Goal: Task Accomplishment & Management: Complete application form

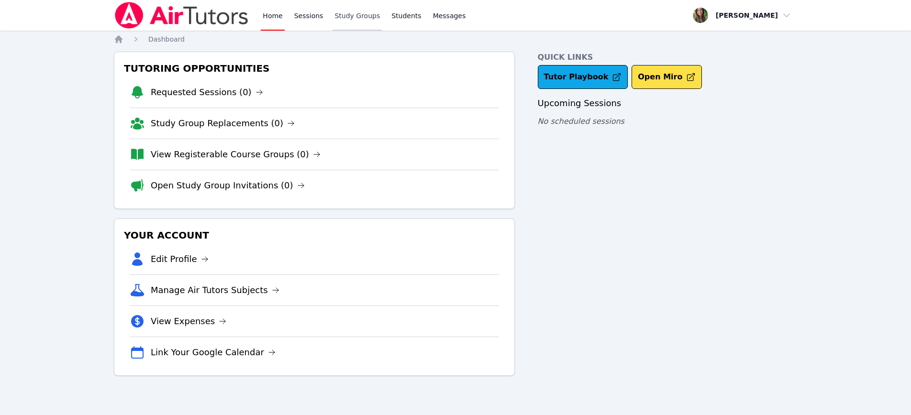
click at [365, 14] on link "Study Groups" at bounding box center [357, 15] width 49 height 31
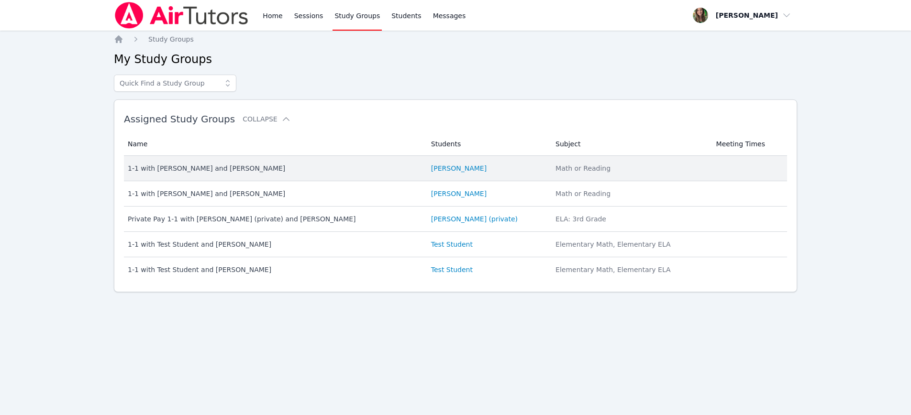
click at [442, 163] on td "Students [PERSON_NAME]" at bounding box center [487, 168] width 124 height 25
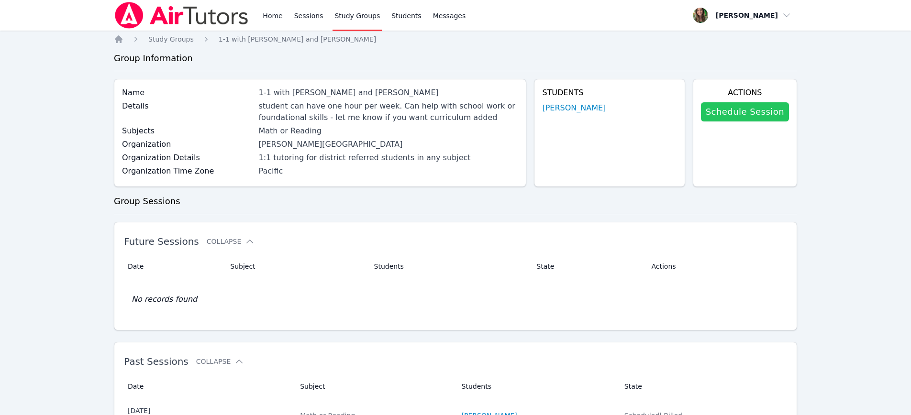
click at [735, 111] on link "Schedule Session" at bounding box center [745, 111] width 88 height 19
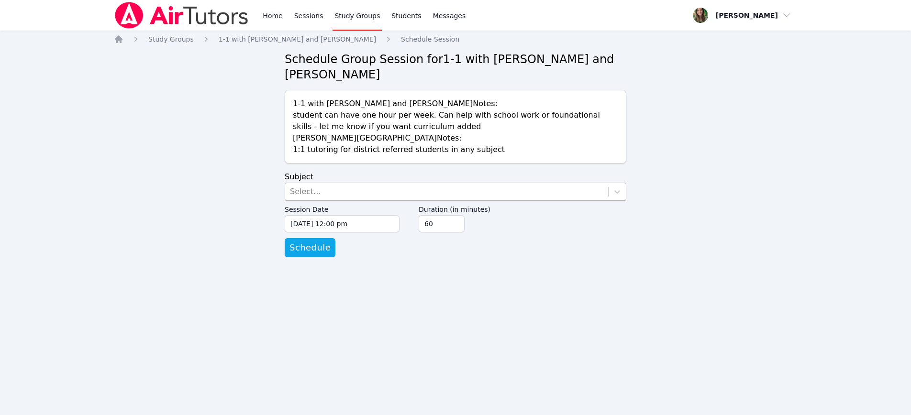
click at [332, 191] on div "Select..." at bounding box center [446, 191] width 323 height 17
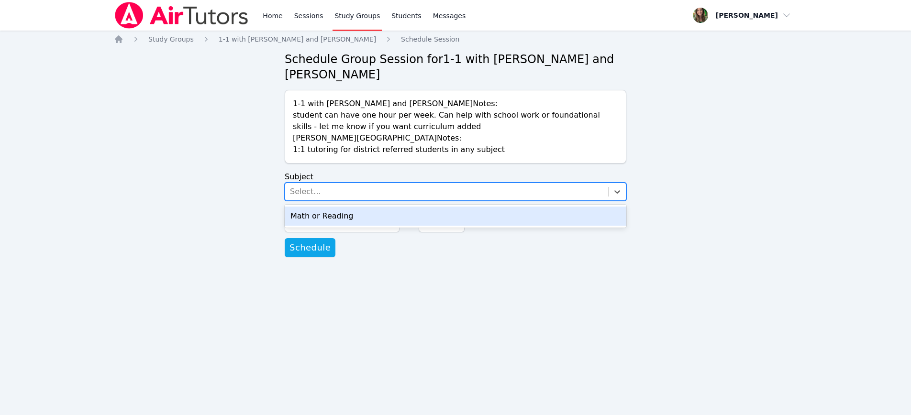
click at [332, 220] on div "Math or Reading" at bounding box center [456, 216] width 342 height 19
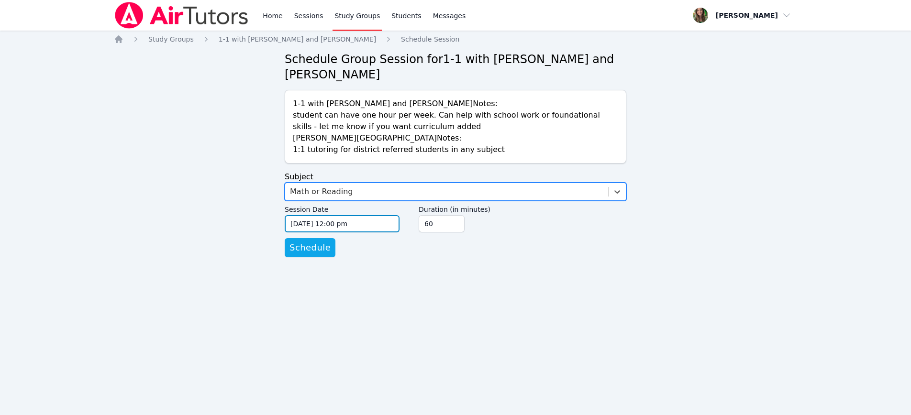
click at [302, 221] on input "[DATE] 12:00 pm" at bounding box center [342, 223] width 115 height 17
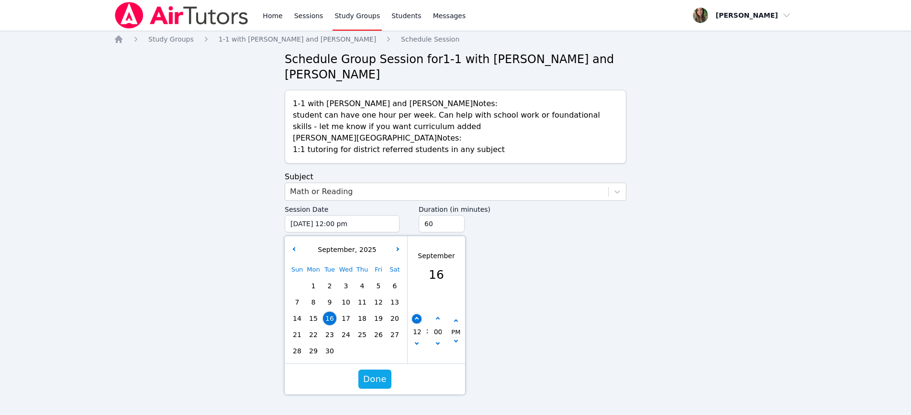
click at [419, 315] on button "button" at bounding box center [417, 319] width 10 height 10
type input "[DATE] 01:00 pm"
type input "01"
click at [419, 315] on button "button" at bounding box center [417, 319] width 10 height 10
type input "[DATE] 02:00 pm"
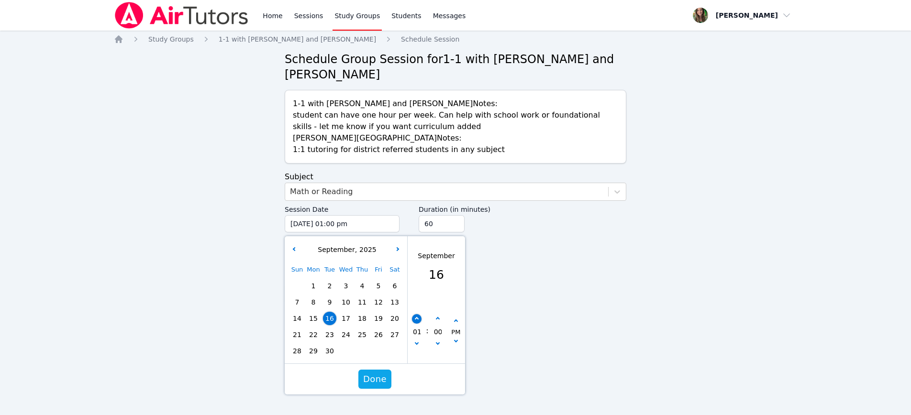
type input "02"
click at [419, 315] on button "button" at bounding box center [417, 319] width 10 height 10
type input "[DATE] 03:00 pm"
type input "03"
click at [419, 315] on button "button" at bounding box center [417, 319] width 10 height 10
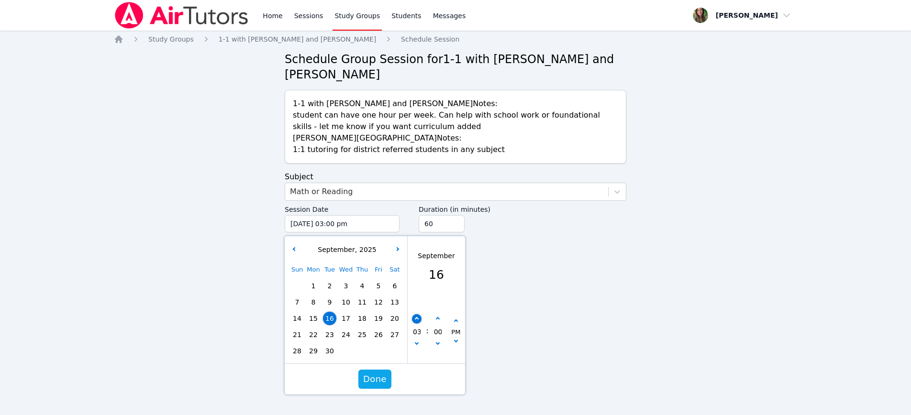
type input "[DATE] 04:00 pm"
type input "04"
click at [419, 315] on button "button" at bounding box center [417, 319] width 10 height 10
type input "[DATE] 05:00 pm"
type input "05"
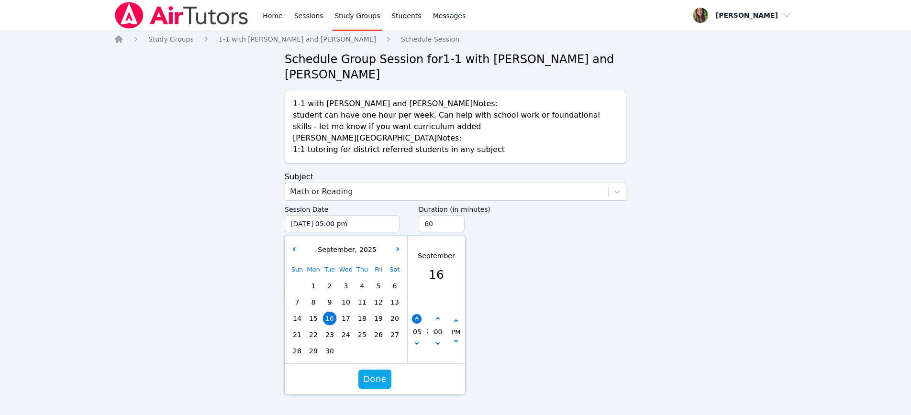
click at [419, 315] on button "button" at bounding box center [417, 319] width 10 height 10
type input "[DATE] 06:00 pm"
type input "06"
click at [419, 315] on button "button" at bounding box center [417, 319] width 10 height 10
type input "[DATE] 07:00 pm"
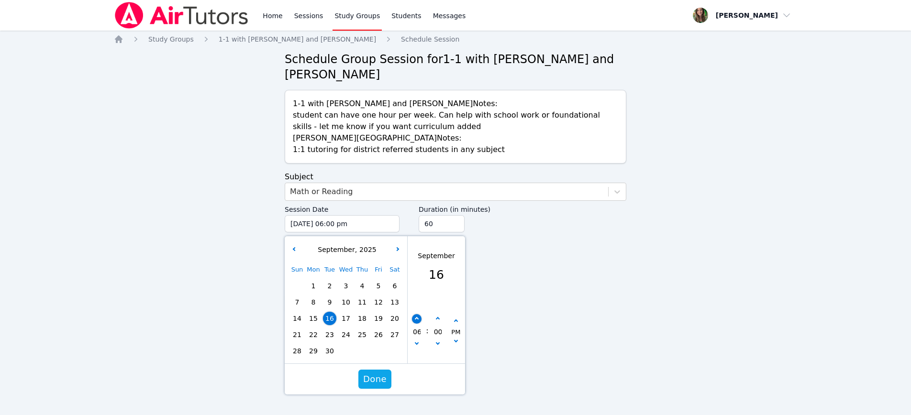
type input "07"
click at [419, 315] on button "button" at bounding box center [417, 319] width 10 height 10
type input "[DATE] 08:00 pm"
type input "08"
click at [438, 322] on button "button" at bounding box center [438, 319] width 10 height 10
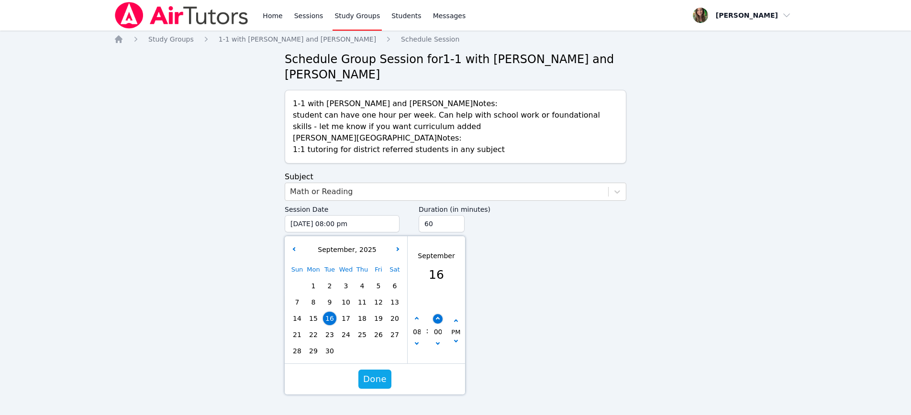
type input "[DATE] 08:05 pm"
type input "05"
click at [438, 322] on button "button" at bounding box center [438, 319] width 10 height 10
type input "[DATE] 08:10 pm"
type input "10"
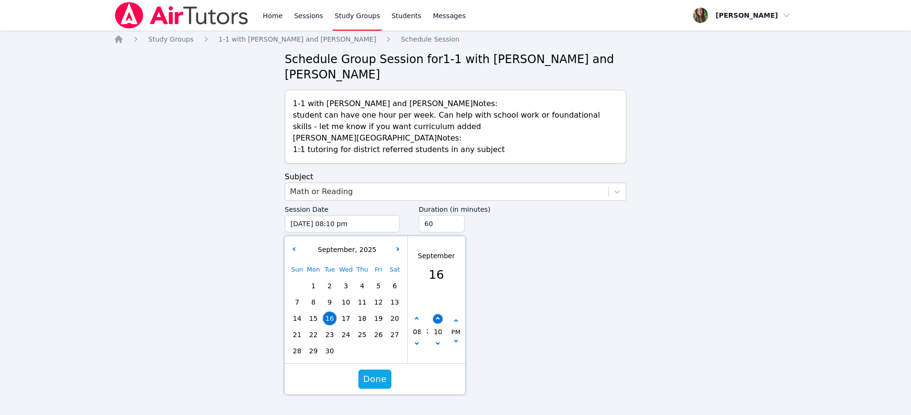
click at [438, 322] on button "button" at bounding box center [438, 319] width 10 height 10
type input "[DATE] 08:15 pm"
type input "15"
click at [438, 322] on button "button" at bounding box center [438, 319] width 10 height 10
type input "[DATE] 08:20 pm"
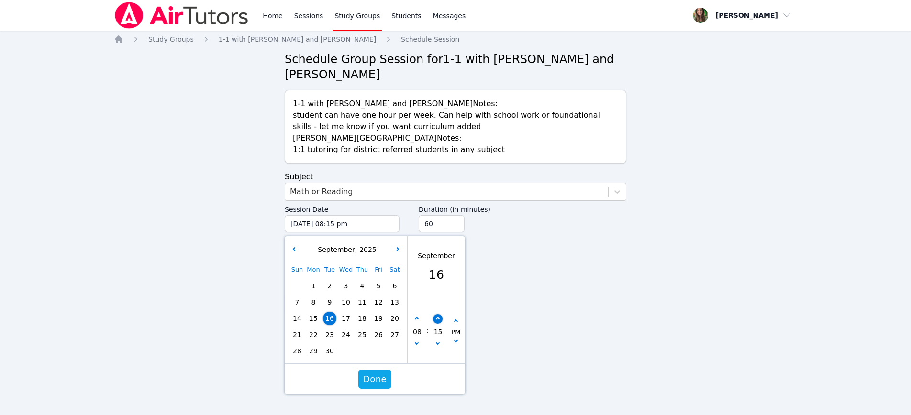
type input "20"
click at [438, 322] on button "button" at bounding box center [438, 319] width 10 height 10
type input "[DATE] 08:25 pm"
type input "25"
click at [438, 322] on button "button" at bounding box center [438, 319] width 10 height 10
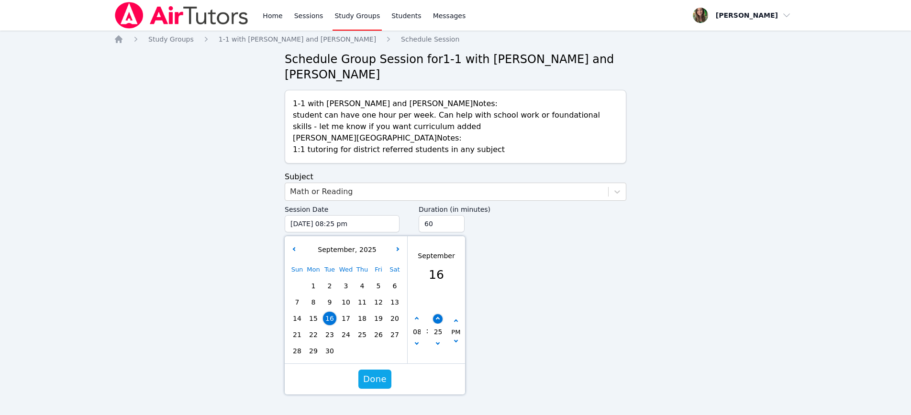
type input "[DATE] 08:30 pm"
type input "30"
click at [375, 379] on span "Done" at bounding box center [374, 379] width 23 height 13
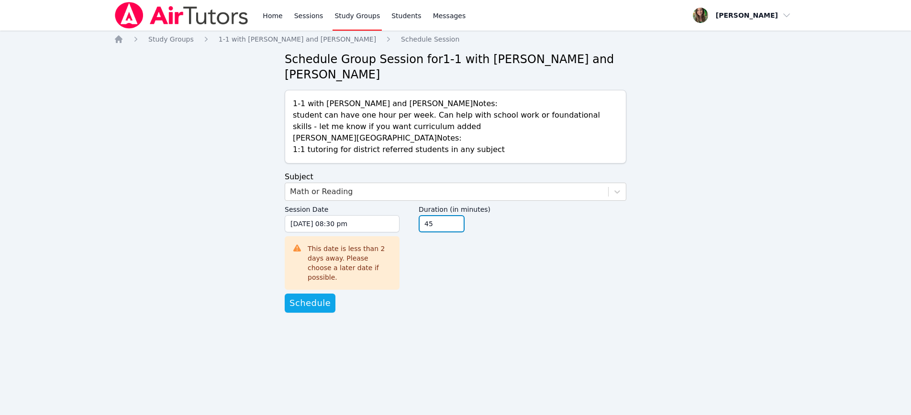
click at [456, 229] on input "45" at bounding box center [442, 223] width 46 height 17
type input "30"
click at [456, 229] on input "30" at bounding box center [442, 223] width 46 height 17
click at [316, 301] on button "Schedule" at bounding box center [310, 303] width 51 height 19
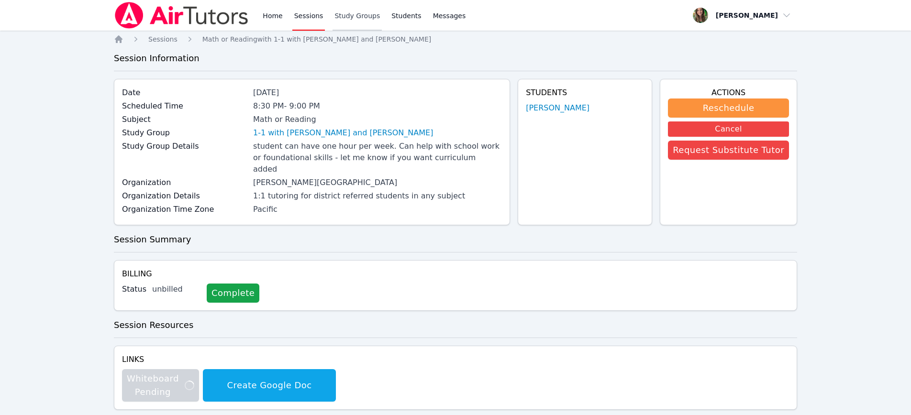
click at [340, 13] on link "Study Groups" at bounding box center [357, 15] width 49 height 31
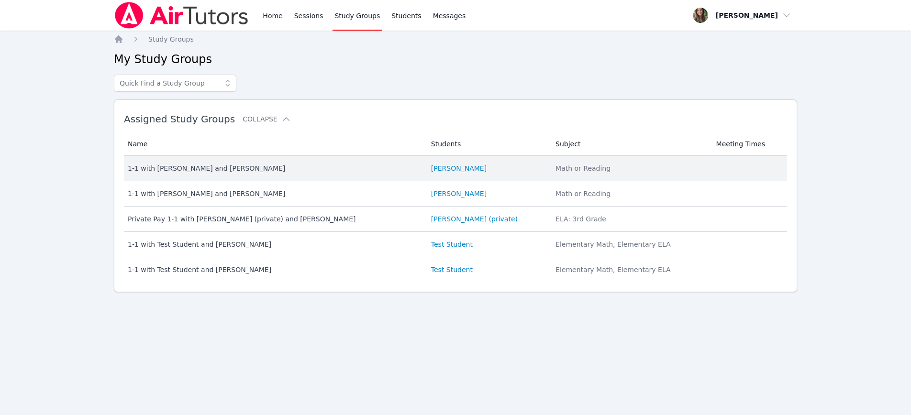
click at [474, 167] on li "[PERSON_NAME]" at bounding box center [487, 169] width 113 height 10
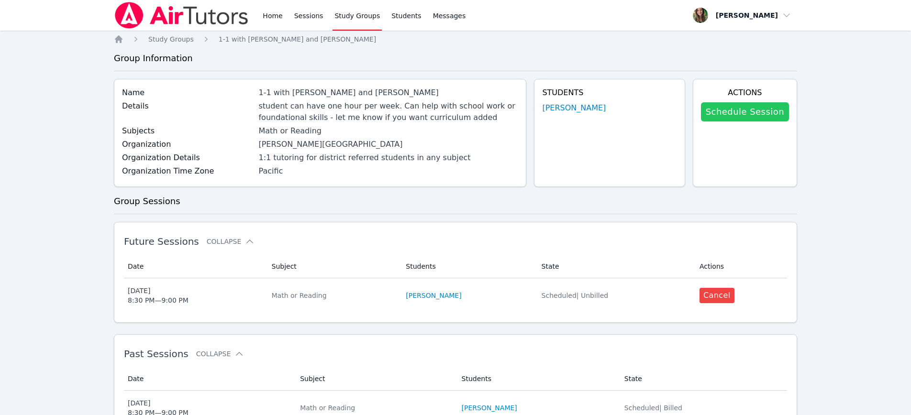
click at [739, 107] on link "Schedule Session" at bounding box center [745, 111] width 88 height 19
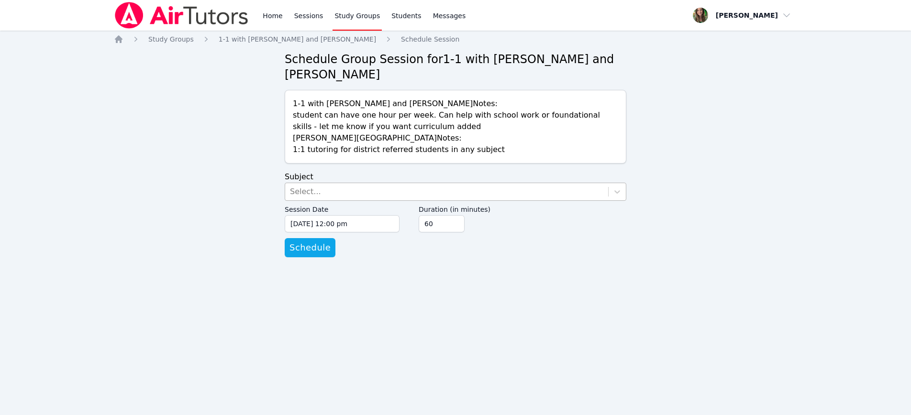
click at [393, 188] on div "Select..." at bounding box center [446, 191] width 323 height 17
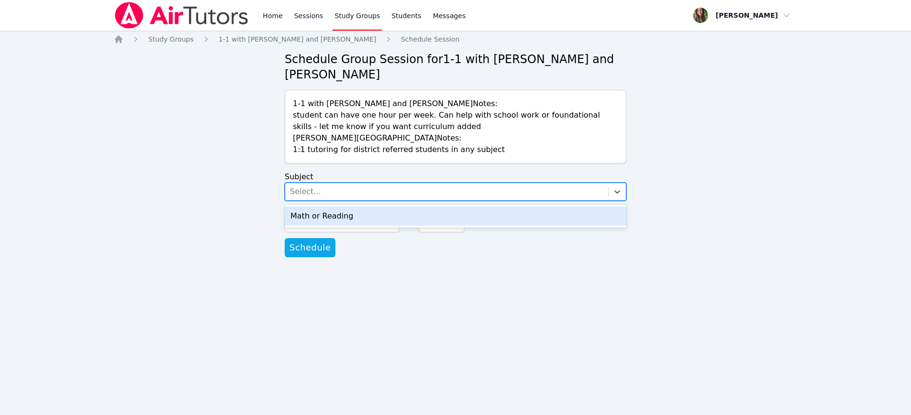
click at [385, 215] on div "Math or Reading" at bounding box center [456, 216] width 342 height 19
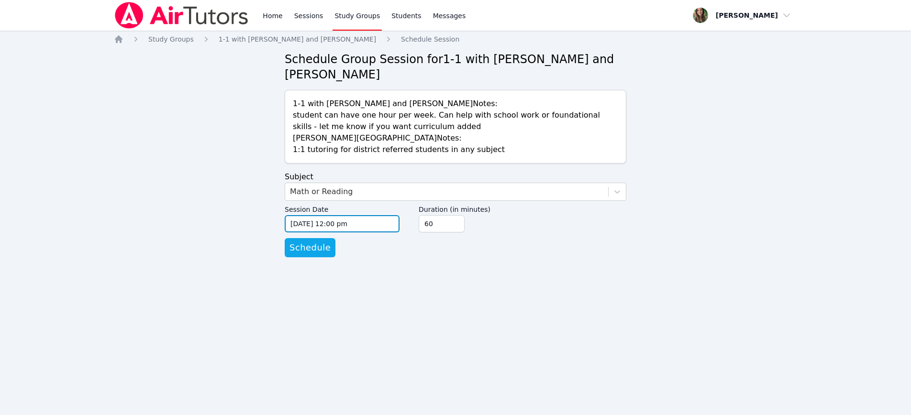
click at [316, 217] on input "[DATE] 12:00 pm" at bounding box center [342, 223] width 115 height 17
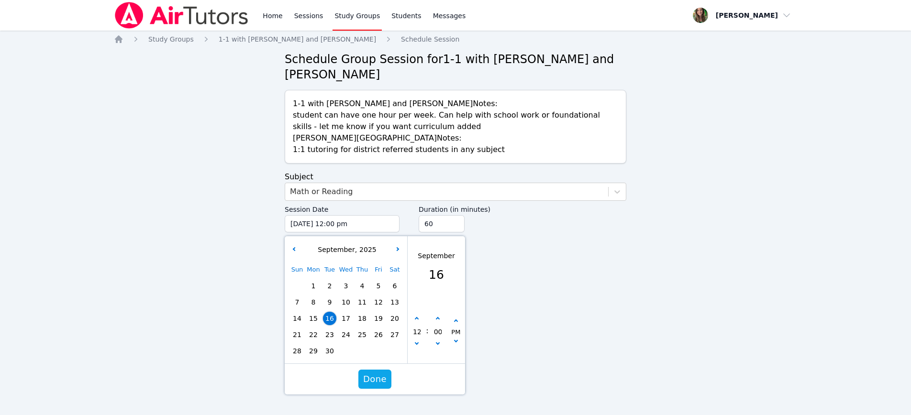
click at [363, 324] on span "18" at bounding box center [362, 318] width 13 height 13
click at [411, 321] on div "12" at bounding box center [417, 331] width 18 height 35
click at [416, 321] on button "button" at bounding box center [417, 319] width 10 height 10
type input "[DATE] 01:00 pm"
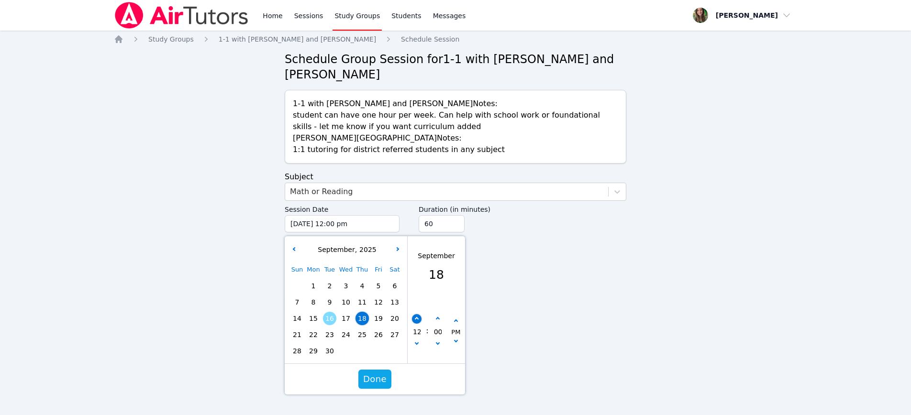
type input "01"
click at [416, 321] on button "button" at bounding box center [417, 319] width 10 height 10
type input "[DATE] 02:00 pm"
type input "02"
click at [416, 321] on button "button" at bounding box center [417, 319] width 10 height 10
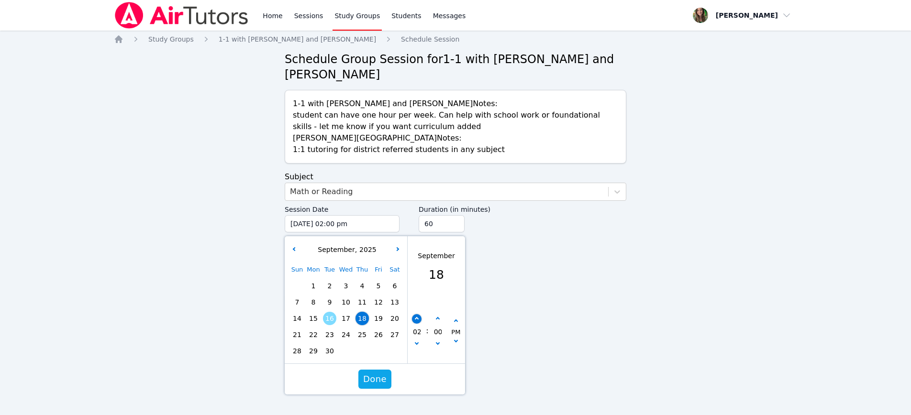
type input "[DATE] 03:00 pm"
type input "03"
click at [416, 321] on button "button" at bounding box center [417, 319] width 10 height 10
type input "[DATE] 04:00 pm"
type input "04"
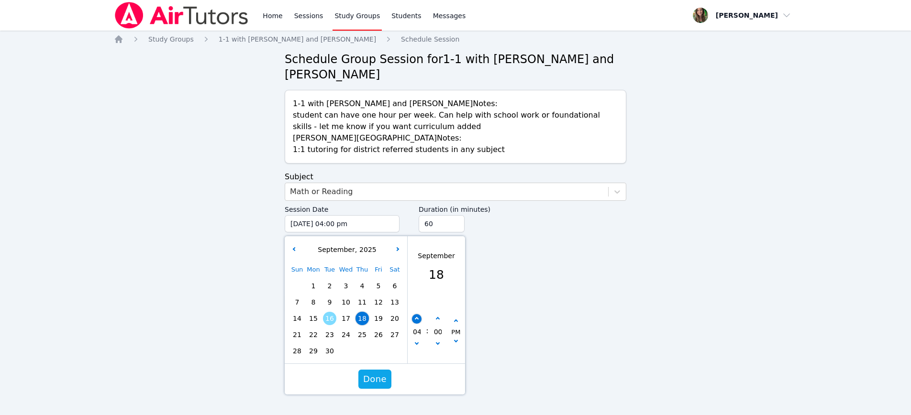
click at [416, 321] on button "button" at bounding box center [417, 319] width 10 height 10
type input "[DATE] 05:00 pm"
type input "05"
click at [416, 321] on button "button" at bounding box center [417, 319] width 10 height 10
type input "[DATE] 06:00 pm"
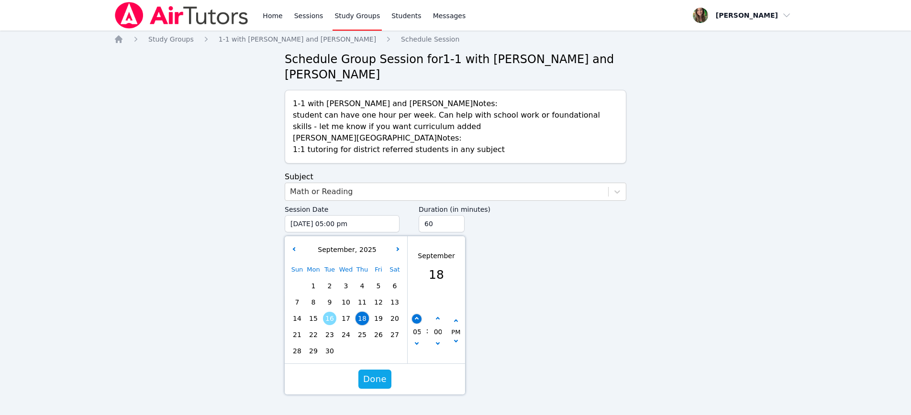
type input "06"
click at [416, 321] on button "button" at bounding box center [417, 319] width 10 height 10
type input "[DATE] 07:00 pm"
type input "07"
click at [416, 321] on button "button" at bounding box center [417, 319] width 10 height 10
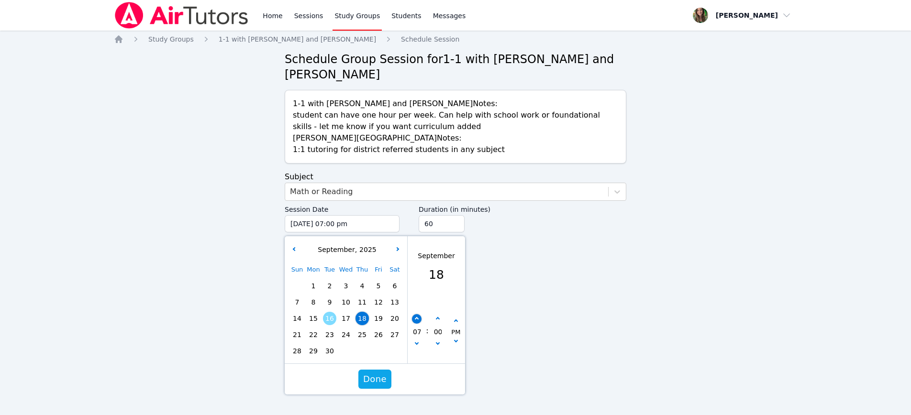
type input "[DATE] 08:00 pm"
type input "08"
click at [438, 318] on icon "button" at bounding box center [437, 319] width 4 height 4
type input "[DATE] 08:05 pm"
type input "05"
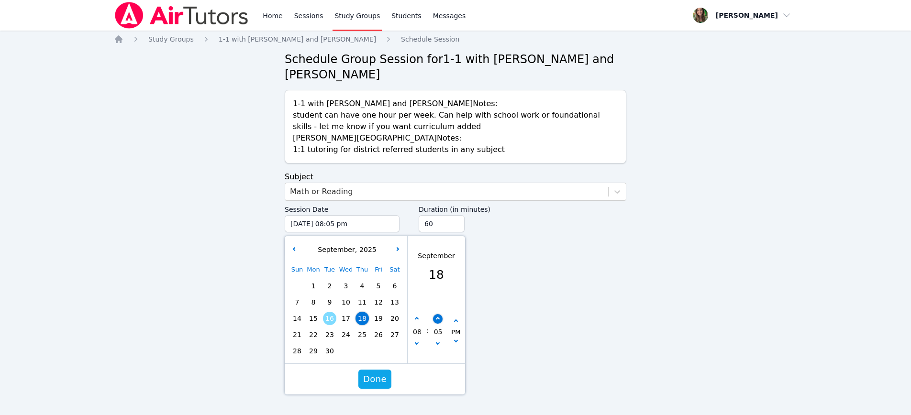
click at [438, 318] on icon "button" at bounding box center [437, 319] width 4 height 4
type input "[DATE] 08:10 pm"
type input "10"
click at [438, 318] on icon "button" at bounding box center [437, 319] width 4 height 4
type input "[DATE] 08:15 pm"
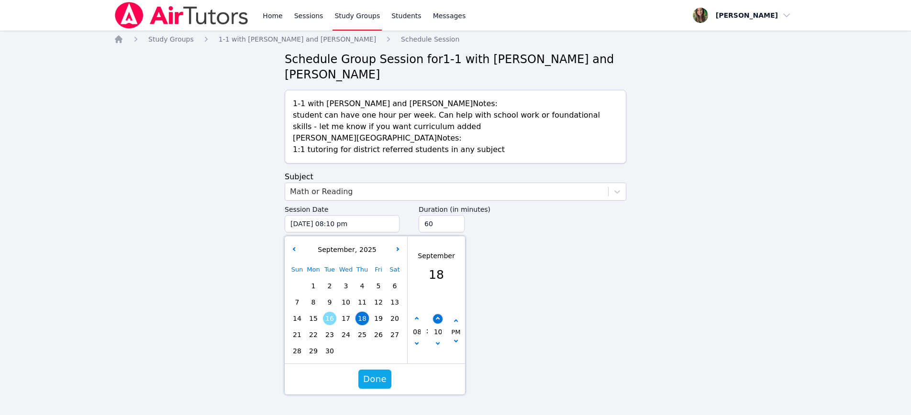
type input "15"
click at [438, 318] on icon "button" at bounding box center [437, 319] width 4 height 4
type input "[DATE] 08:20 pm"
type input "20"
click at [438, 318] on icon "button" at bounding box center [437, 319] width 4 height 4
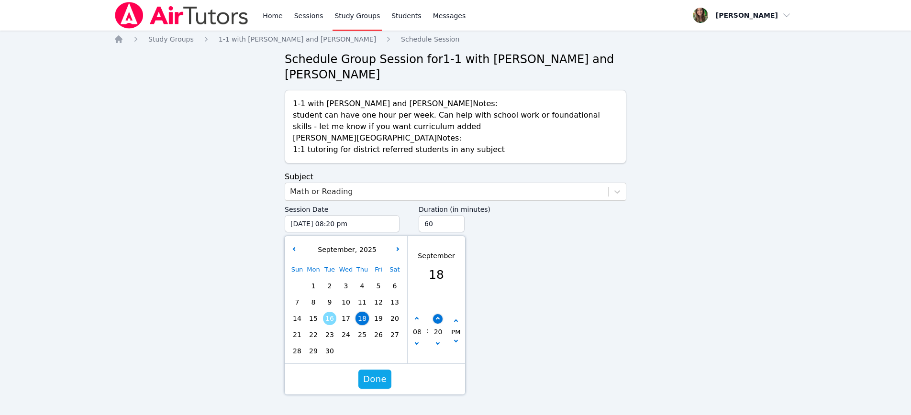
type input "[DATE] 08:25 pm"
type input "25"
click at [438, 318] on icon "button" at bounding box center [437, 319] width 4 height 4
type input "[DATE] 08:30 pm"
type input "30"
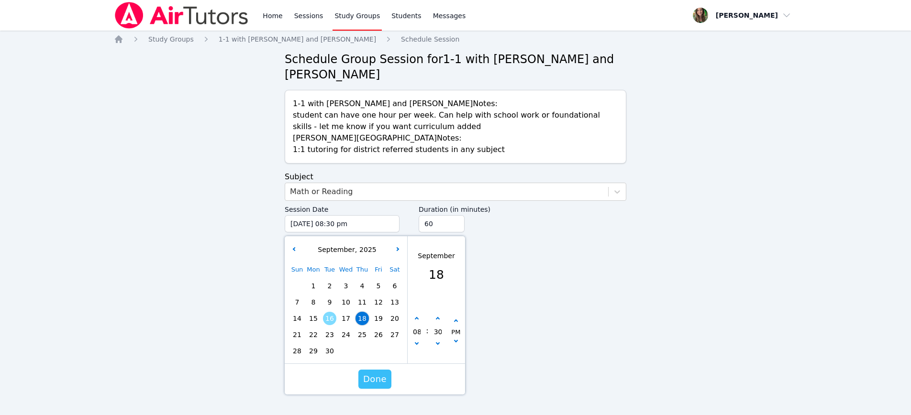
click at [378, 379] on span "Done" at bounding box center [374, 379] width 23 height 13
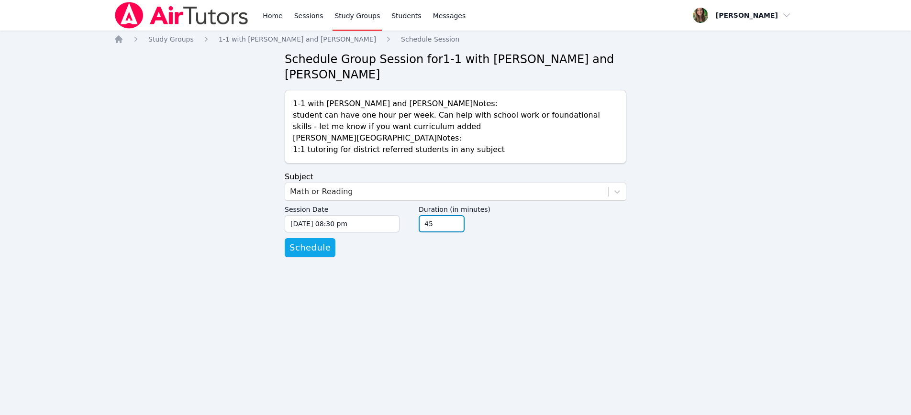
click at [456, 226] on input "45" at bounding box center [442, 223] width 46 height 17
type input "30"
click at [456, 226] on input "30" at bounding box center [442, 223] width 46 height 17
click at [310, 243] on span "Schedule" at bounding box center [309, 247] width 41 height 13
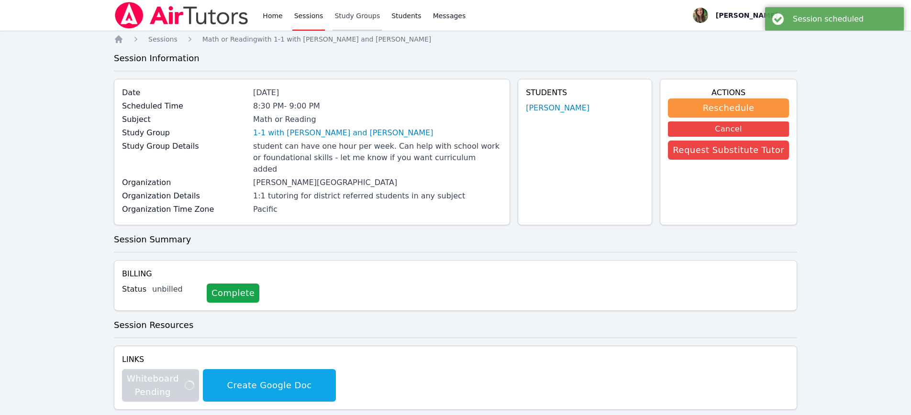
click at [355, 12] on link "Study Groups" at bounding box center [357, 15] width 49 height 31
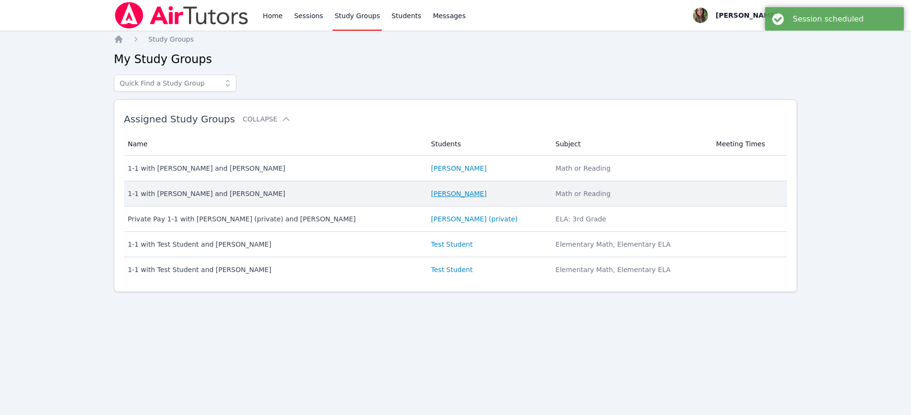
click at [442, 194] on link "[PERSON_NAME]" at bounding box center [459, 194] width 56 height 10
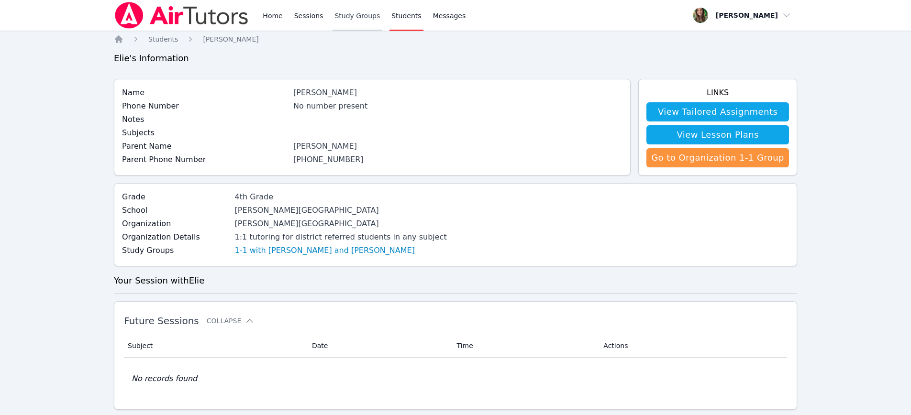
click at [349, 15] on link "Study Groups" at bounding box center [357, 15] width 49 height 31
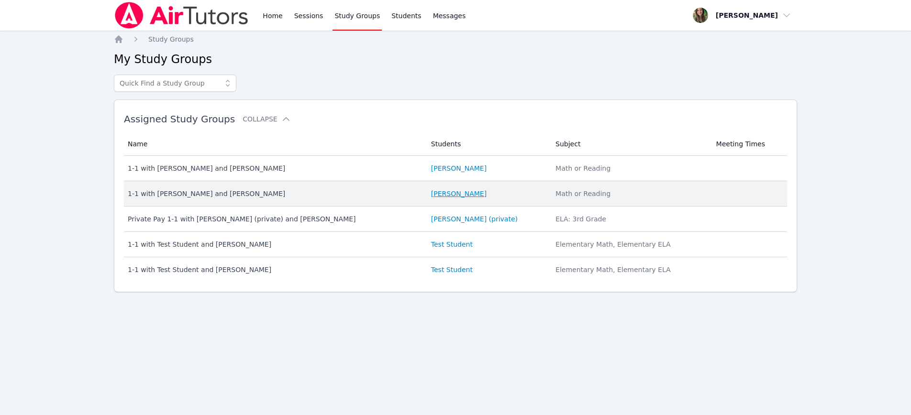
click at [456, 194] on link "[PERSON_NAME]" at bounding box center [459, 194] width 56 height 10
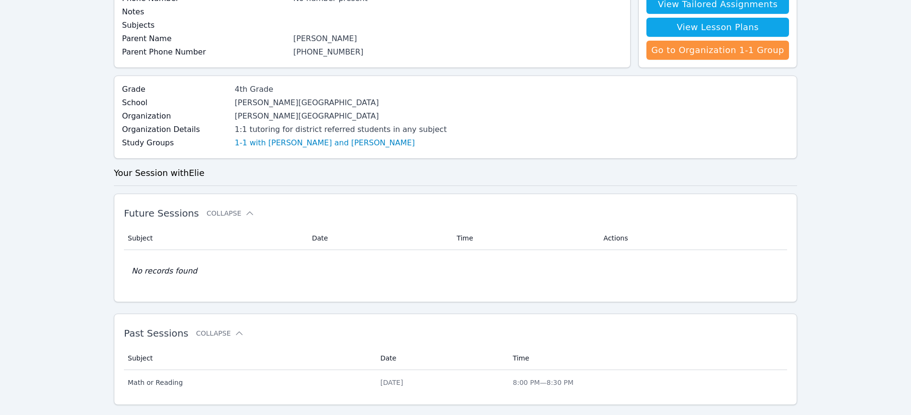
scroll to position [128, 0]
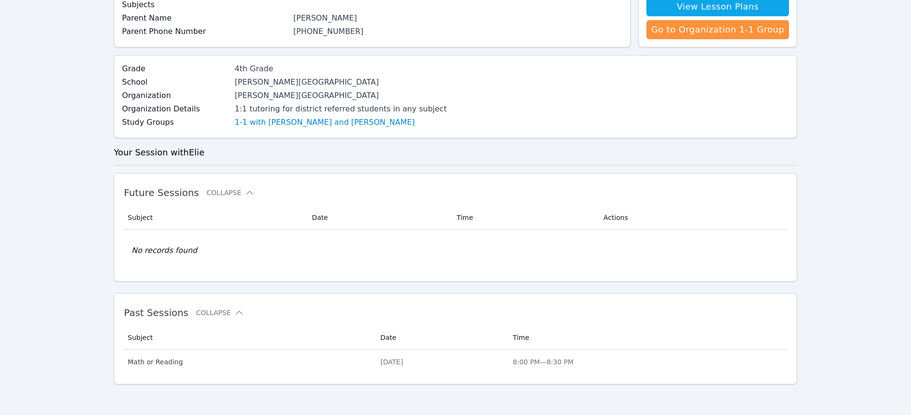
click at [565, 117] on div "Grade 4th Grade School [PERSON_NAME] School Organization [PERSON_NAME][GEOGRAPH…" at bounding box center [455, 96] width 683 height 83
click at [557, 178] on div "Future Sessions Collapse Subject Date Time Actions No records found" at bounding box center [455, 227] width 683 height 109
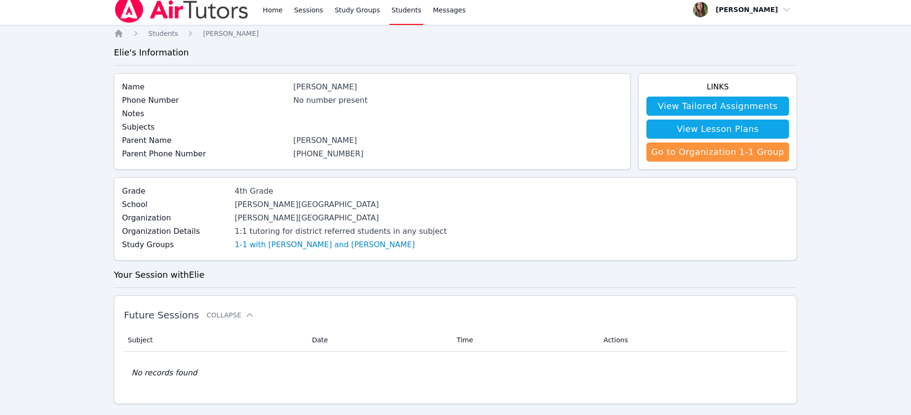
scroll to position [0, 0]
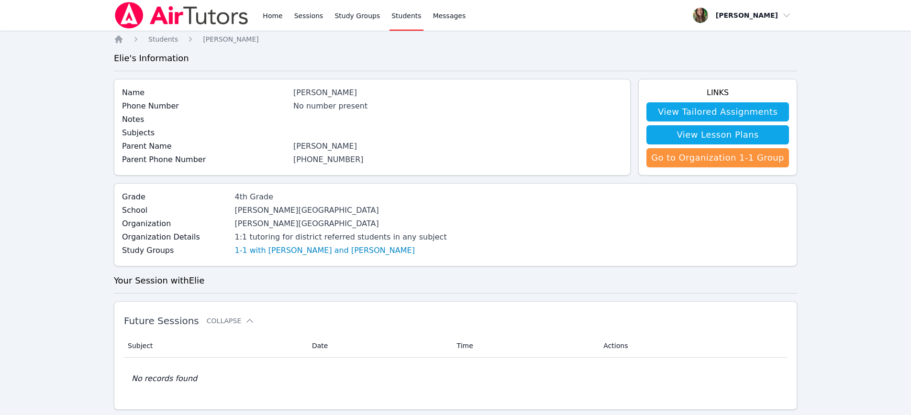
click at [333, 261] on div "Grade 4th Grade School [PERSON_NAME] School Organization [PERSON_NAME][GEOGRAPH…" at bounding box center [455, 224] width 683 height 83
click at [332, 247] on link "1-1 with [PERSON_NAME] and [PERSON_NAME]" at bounding box center [325, 250] width 180 height 11
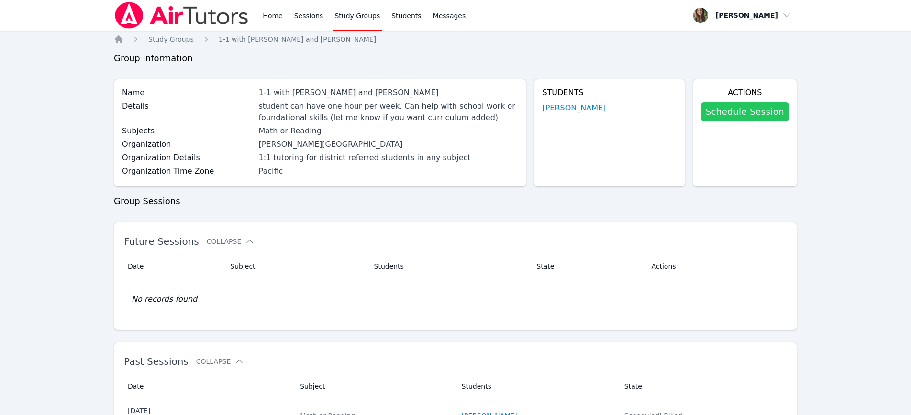
click at [734, 114] on link "Schedule Session" at bounding box center [745, 111] width 88 height 19
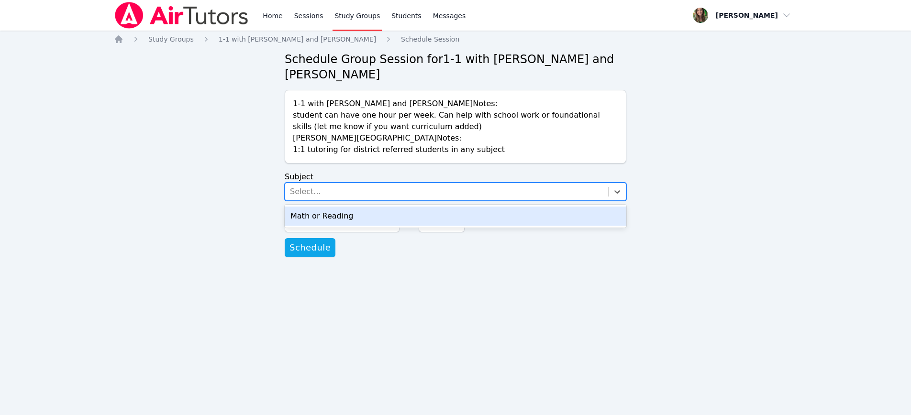
click at [316, 193] on div "Select..." at bounding box center [305, 191] width 31 height 11
click at [323, 215] on div "Math or Reading" at bounding box center [456, 216] width 342 height 19
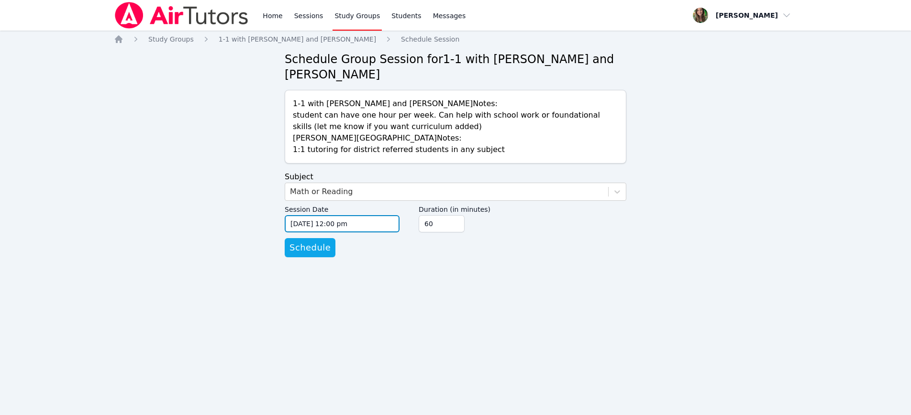
click at [306, 227] on input "[DATE] 12:00 pm" at bounding box center [342, 223] width 115 height 17
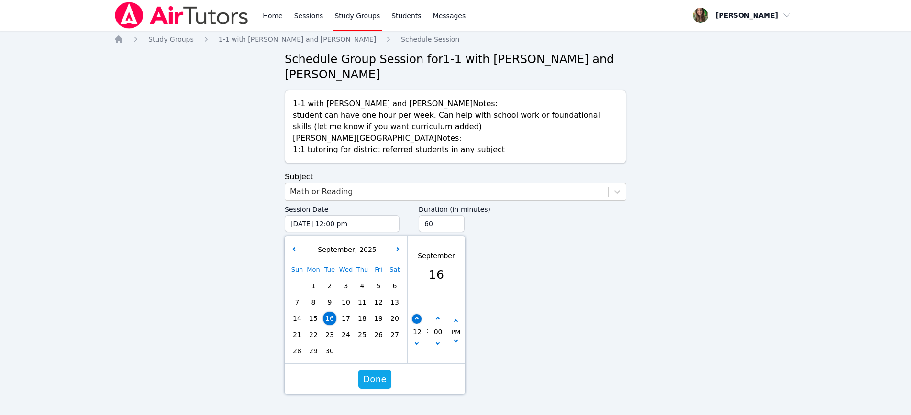
click at [412, 317] on button "button" at bounding box center [417, 319] width 10 height 10
type input "[DATE] 01:00 pm"
type input "01"
click at [415, 317] on button "button" at bounding box center [417, 319] width 10 height 10
type input "[DATE] 02:00 pm"
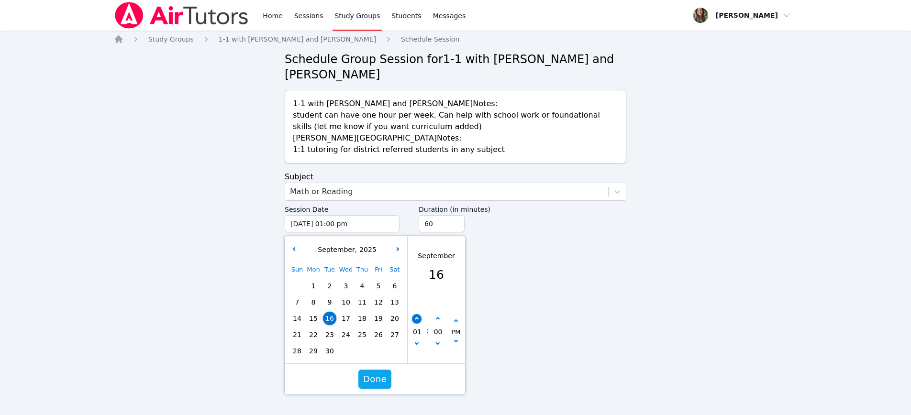
type input "02"
click at [415, 317] on button "button" at bounding box center [417, 319] width 10 height 10
type input "[DATE] 03:00 pm"
type input "03"
click at [415, 317] on button "button" at bounding box center [417, 319] width 10 height 10
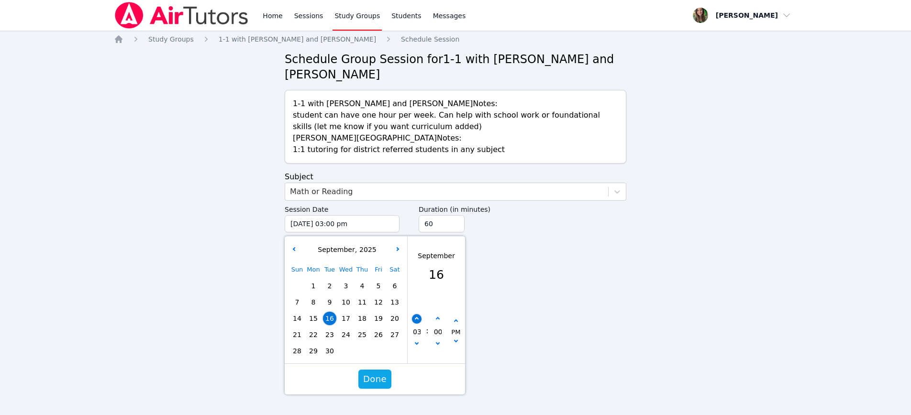
type input "[DATE] 04:00 pm"
type input "04"
click at [415, 317] on button "button" at bounding box center [417, 319] width 10 height 10
type input "[DATE] 05:00 pm"
type input "05"
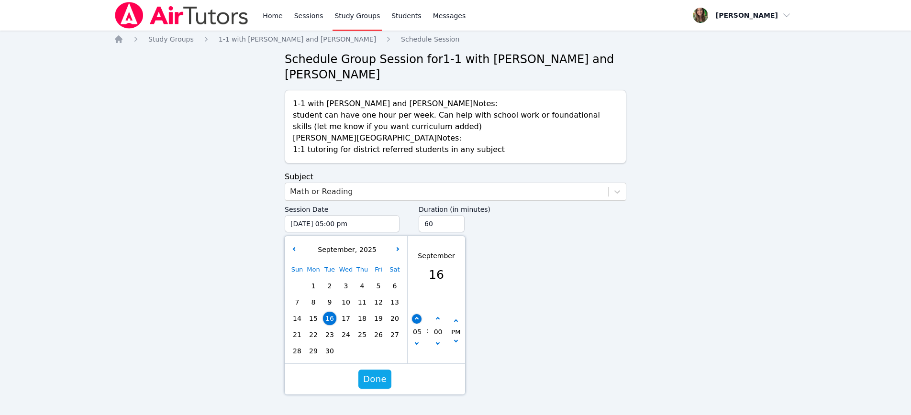
click at [415, 317] on button "button" at bounding box center [417, 319] width 10 height 10
type input "[DATE] 06:00 pm"
type input "06"
click at [415, 317] on button "button" at bounding box center [417, 319] width 10 height 10
type input "[DATE] 07:00 pm"
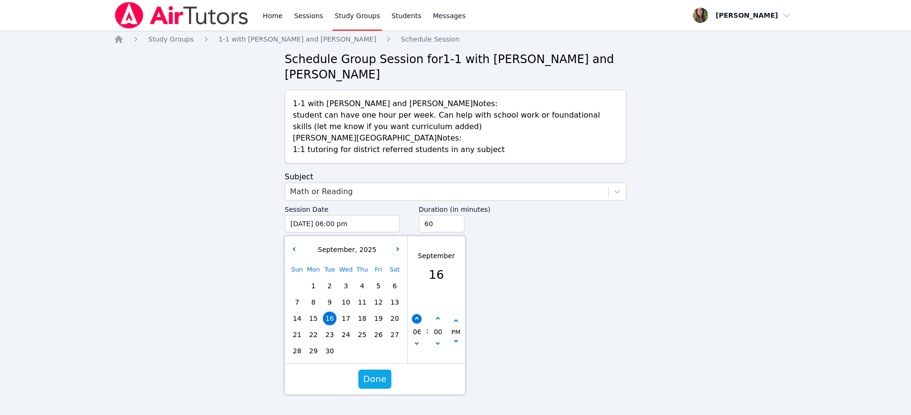
type input "07"
click at [415, 317] on button "button" at bounding box center [417, 319] width 10 height 10
type input "[DATE] 08:00 pm"
type input "08"
click at [377, 381] on span "Done" at bounding box center [374, 379] width 23 height 13
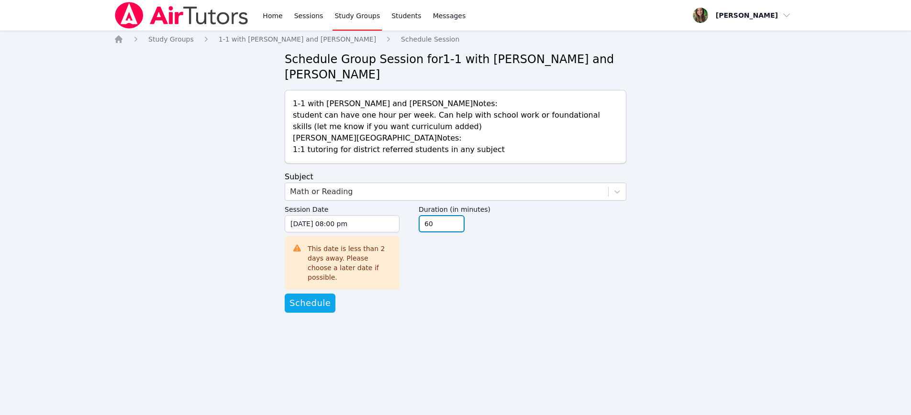
click at [460, 225] on input "60" at bounding box center [442, 223] width 46 height 17
click at [455, 227] on input "45" at bounding box center [442, 223] width 46 height 17
type input "30"
click at [455, 227] on input "30" at bounding box center [442, 223] width 46 height 17
click at [301, 297] on span "Schedule" at bounding box center [309, 303] width 41 height 13
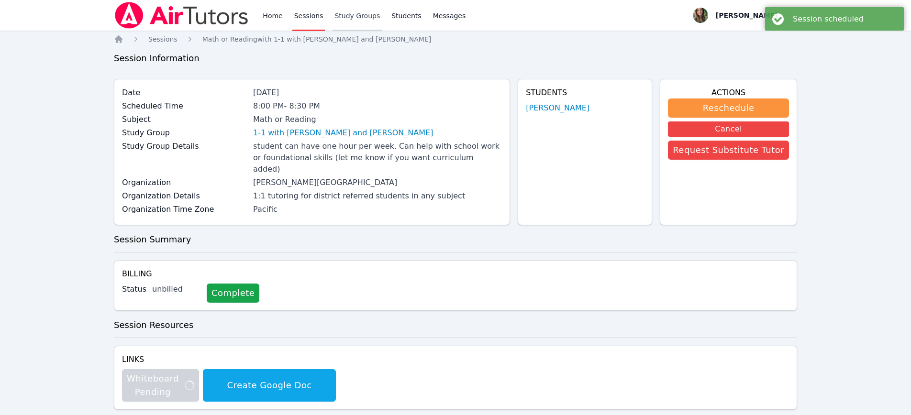
click at [339, 6] on link "Study Groups" at bounding box center [357, 15] width 49 height 31
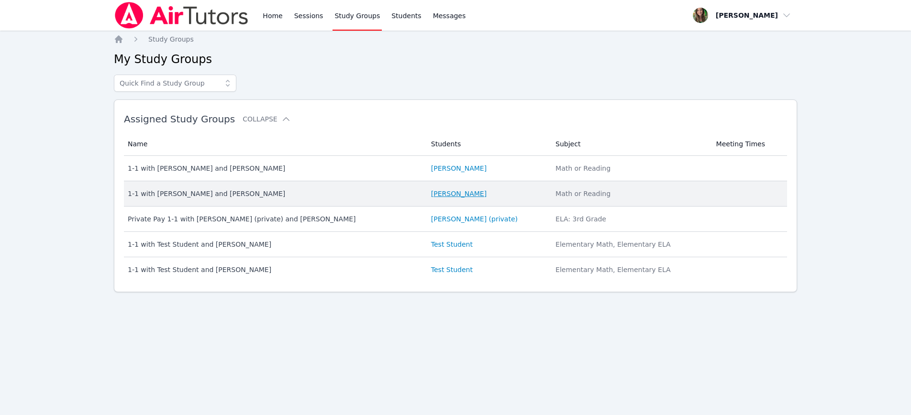
click at [452, 196] on link "[PERSON_NAME]" at bounding box center [459, 194] width 56 height 10
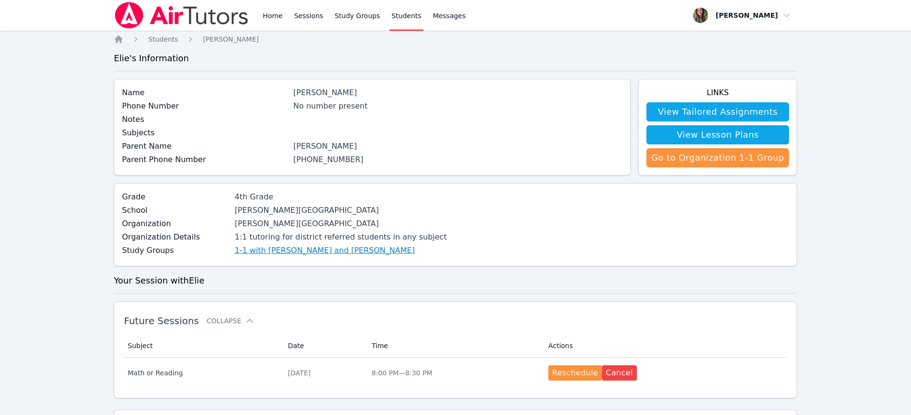
click at [311, 247] on link "1-1 with [PERSON_NAME] and [PERSON_NAME]" at bounding box center [325, 250] width 180 height 11
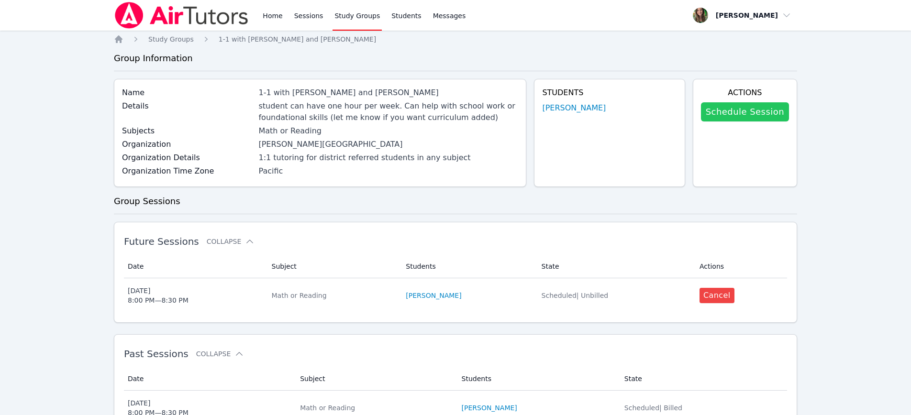
click at [727, 119] on link "Schedule Session" at bounding box center [745, 111] width 88 height 19
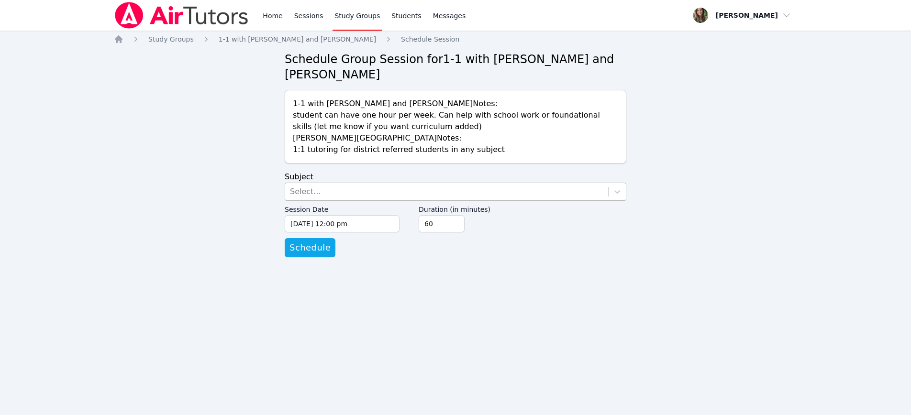
click at [361, 185] on div "Select..." at bounding box center [446, 191] width 323 height 17
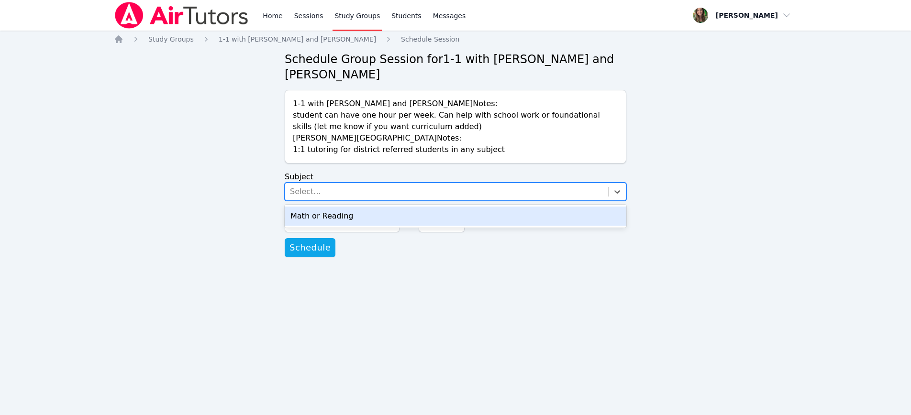
click at [362, 209] on div "Math or Reading" at bounding box center [456, 216] width 342 height 19
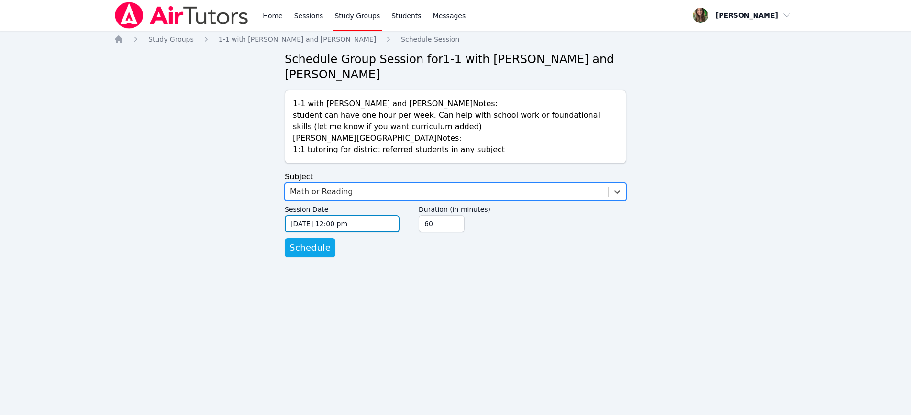
click at [321, 228] on input "[DATE] 12:00 pm" at bounding box center [342, 223] width 115 height 17
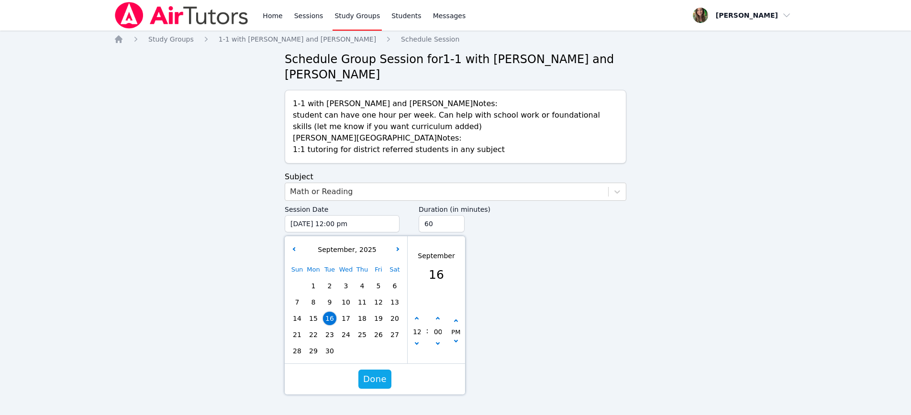
click at [363, 319] on span "18" at bounding box center [362, 318] width 13 height 13
click at [416, 319] on icon "button" at bounding box center [417, 319] width 4 height 4
type input "[DATE] 01:00 pm"
type input "01"
click at [416, 319] on icon "button" at bounding box center [417, 319] width 4 height 4
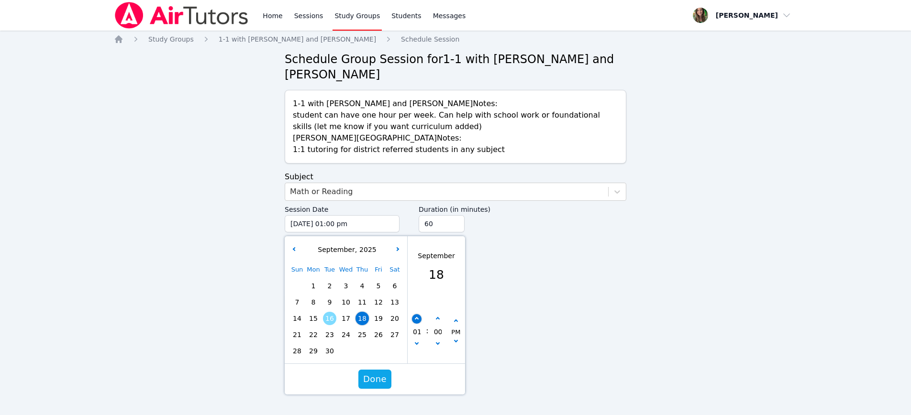
type input "[DATE] 02:00 pm"
type input "02"
click at [416, 319] on icon "button" at bounding box center [417, 319] width 4 height 4
type input "[DATE] 03:00 pm"
type input "03"
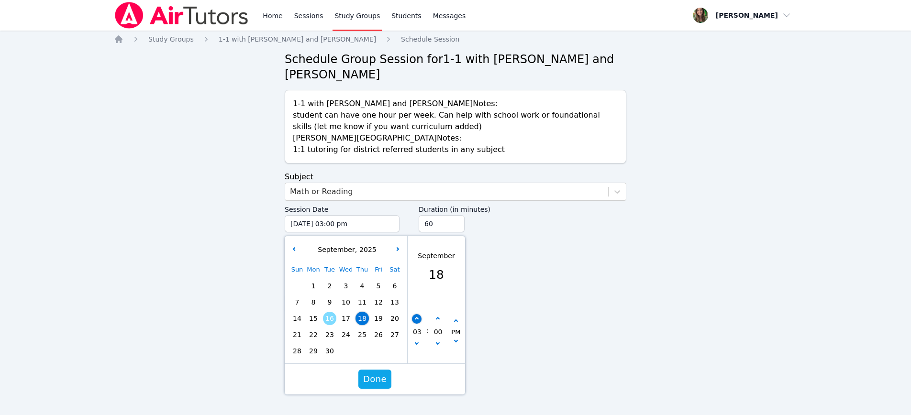
click at [416, 319] on icon "button" at bounding box center [417, 319] width 4 height 4
type input "[DATE] 04:00 pm"
type input "04"
click at [416, 319] on icon "button" at bounding box center [417, 319] width 4 height 4
type input "[DATE] 05:00 pm"
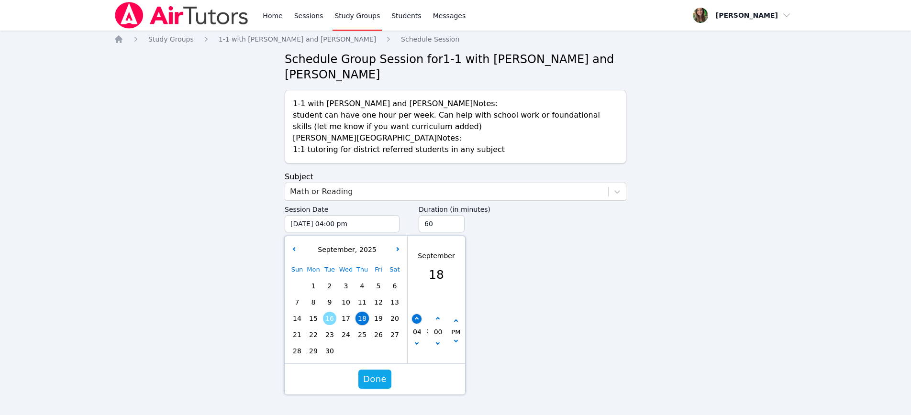
type input "05"
click at [416, 319] on icon "button" at bounding box center [417, 319] width 4 height 4
type input "[DATE] 06:00 pm"
type input "06"
click at [416, 319] on icon "button" at bounding box center [417, 319] width 4 height 4
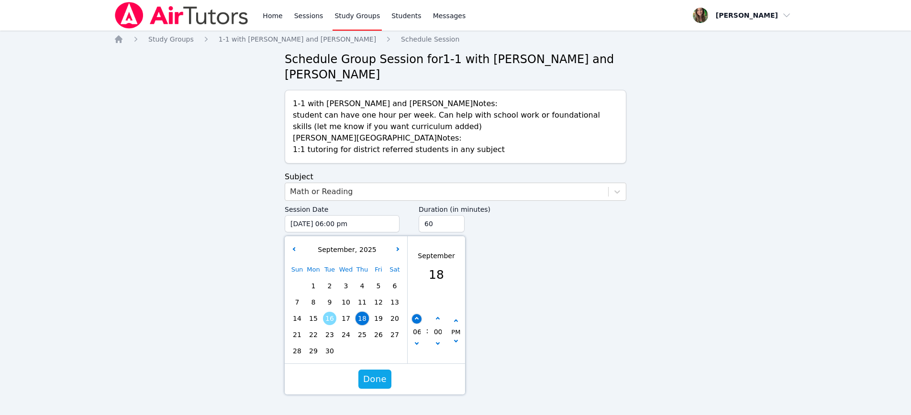
type input "[DATE] 07:00 pm"
type input "07"
click at [416, 319] on icon "button" at bounding box center [417, 319] width 4 height 4
type input "[DATE] 08:00 pm"
type input "08"
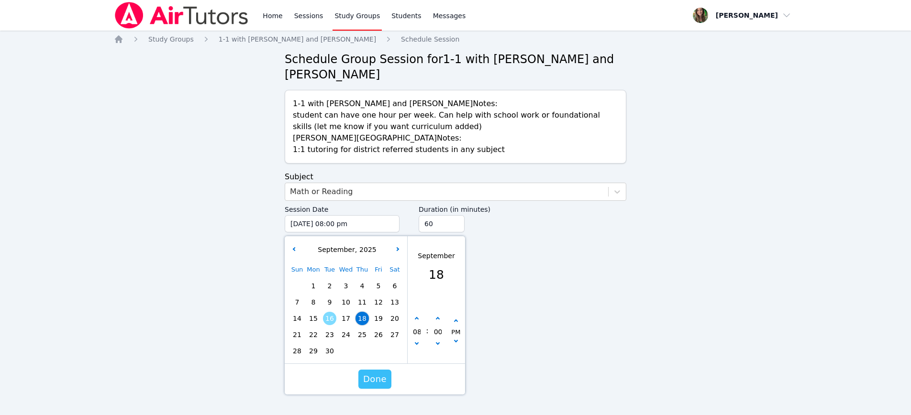
click at [363, 379] on button "Done" at bounding box center [374, 379] width 33 height 19
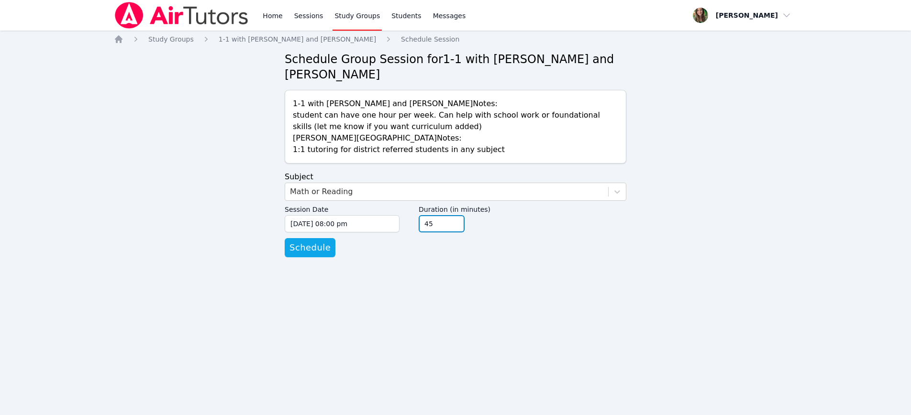
click at [457, 226] on input "45" at bounding box center [442, 223] width 46 height 17
type input "30"
click at [457, 226] on input "30" at bounding box center [442, 223] width 46 height 17
click at [278, 247] on div "Home Study Groups 1-1 with [PERSON_NAME] and [PERSON_NAME] Schedule Session Sch…" at bounding box center [455, 155] width 683 height 242
click at [301, 250] on span "Schedule" at bounding box center [309, 247] width 41 height 13
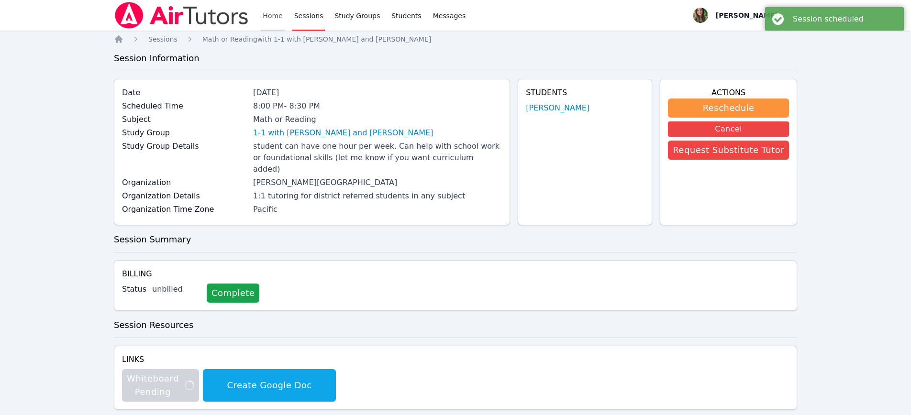
click at [272, 11] on link "Home" at bounding box center [272, 15] width 23 height 31
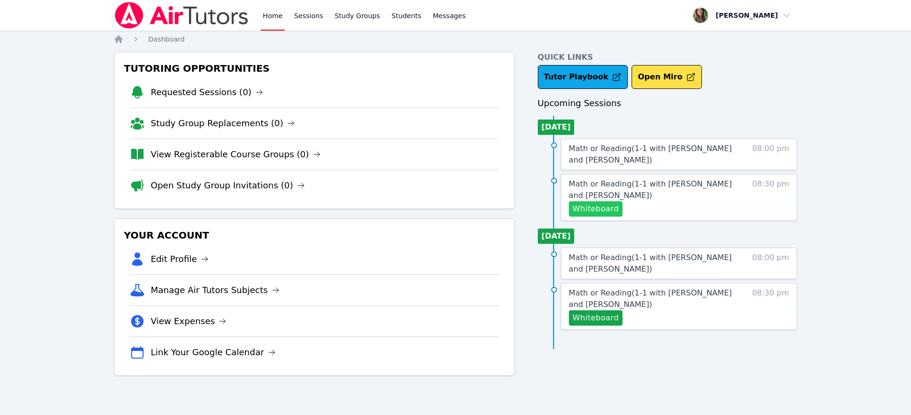
click at [593, 207] on button "Whiteboard" at bounding box center [596, 208] width 54 height 15
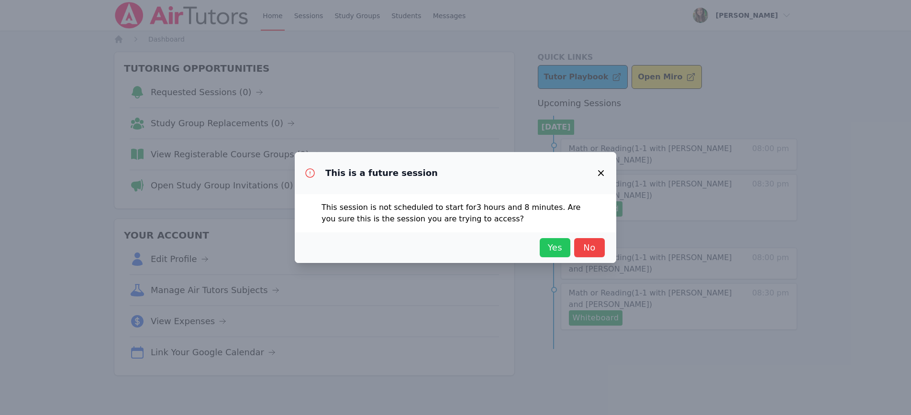
click at [551, 247] on span "Yes" at bounding box center [555, 247] width 21 height 13
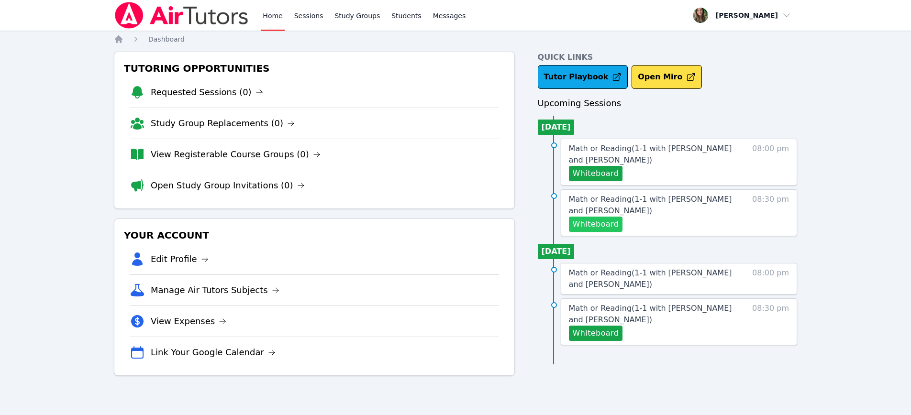
click at [581, 225] on button "Whiteboard" at bounding box center [596, 224] width 54 height 15
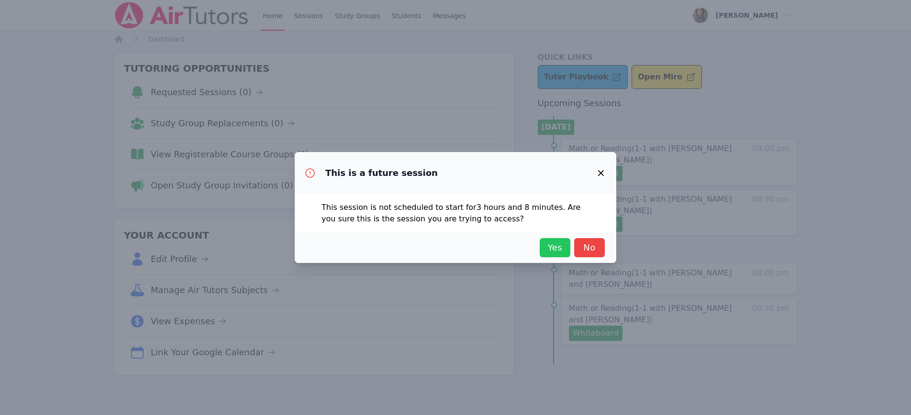
click at [547, 250] on span "Yes" at bounding box center [555, 247] width 21 height 13
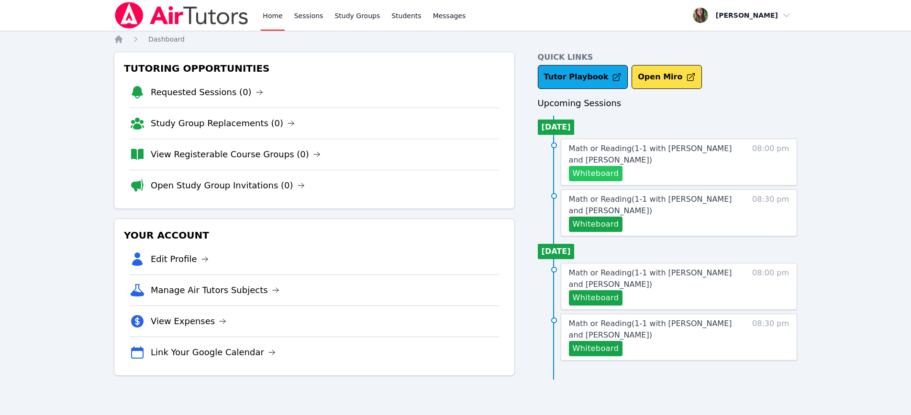
click at [578, 177] on button "Whiteboard" at bounding box center [596, 173] width 54 height 15
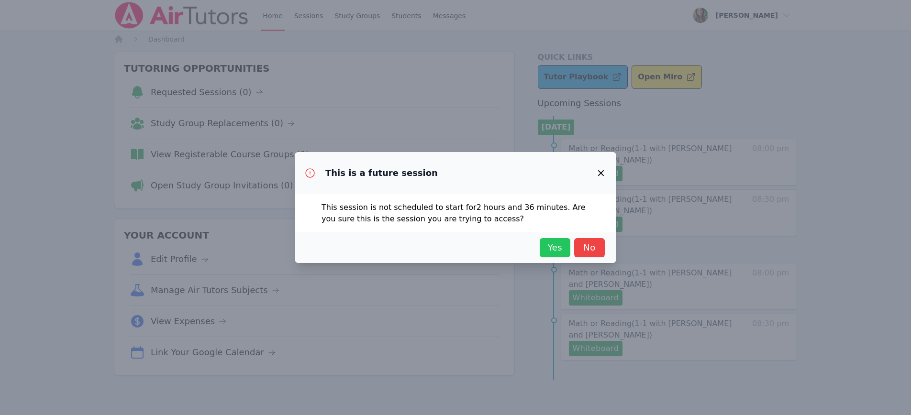
click at [560, 243] on span "Yes" at bounding box center [555, 247] width 21 height 13
